Goal: Task Accomplishment & Management: Use online tool/utility

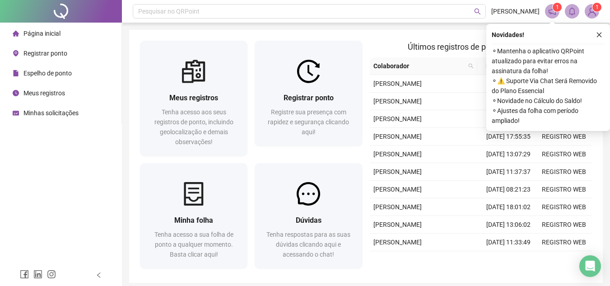
click at [61, 53] on span "Registrar ponto" at bounding box center [45, 53] width 44 height 7
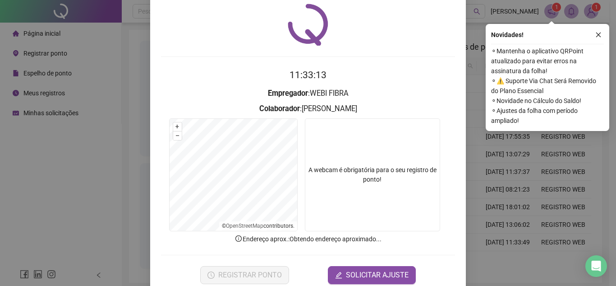
scroll to position [45, 0]
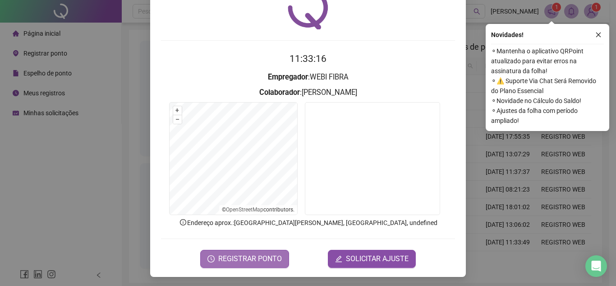
click at [255, 259] on span "REGISTRAR PONTO" at bounding box center [250, 258] width 64 height 11
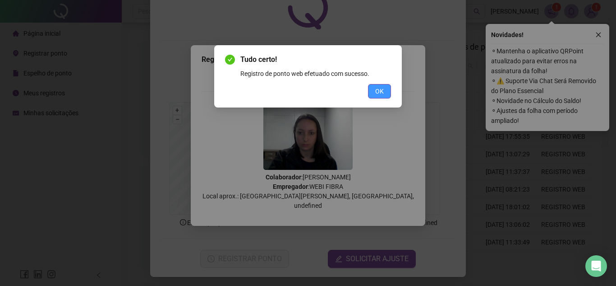
click at [380, 87] on span "OK" at bounding box center [379, 91] width 9 height 10
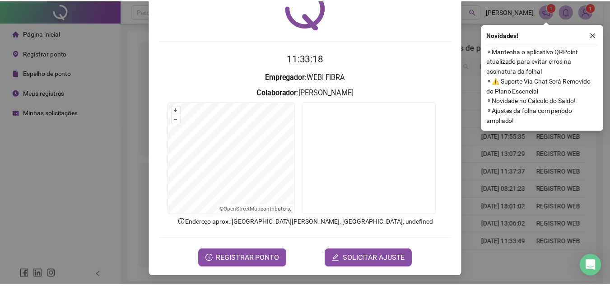
scroll to position [0, 0]
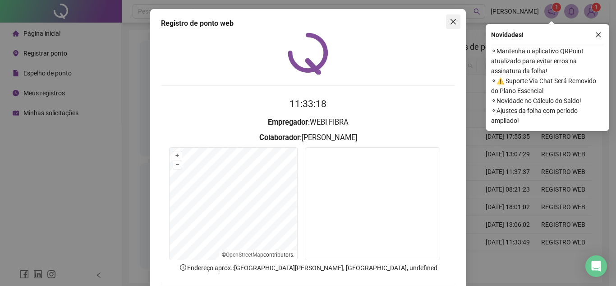
click at [451, 22] on icon "close" at bounding box center [453, 21] width 5 height 5
